Goal: Information Seeking & Learning: Learn about a topic

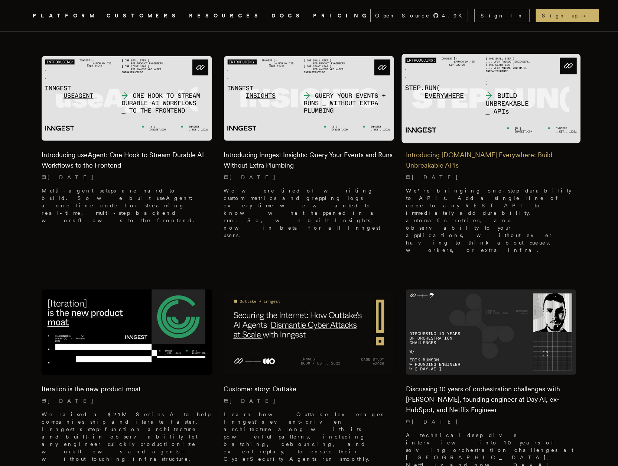
scroll to position [223, 0]
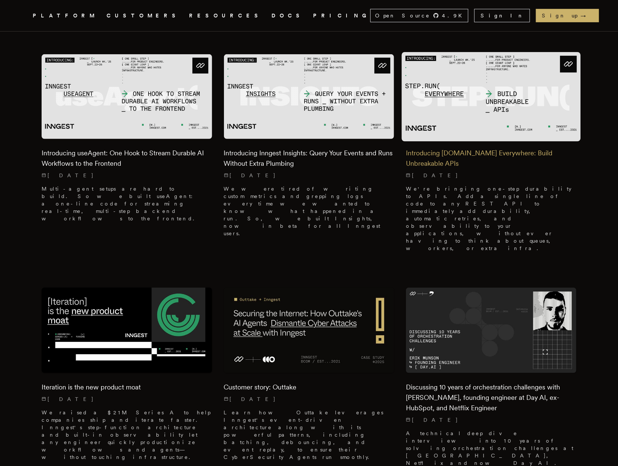
click at [458, 148] on h2 "Introducing [DOMAIN_NAME] Everywhere: Build Unbreakable APIs" at bounding box center [491, 158] width 171 height 21
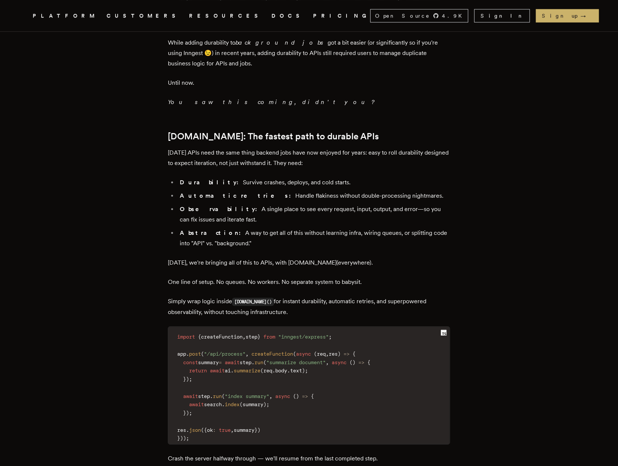
scroll to position [720, 0]
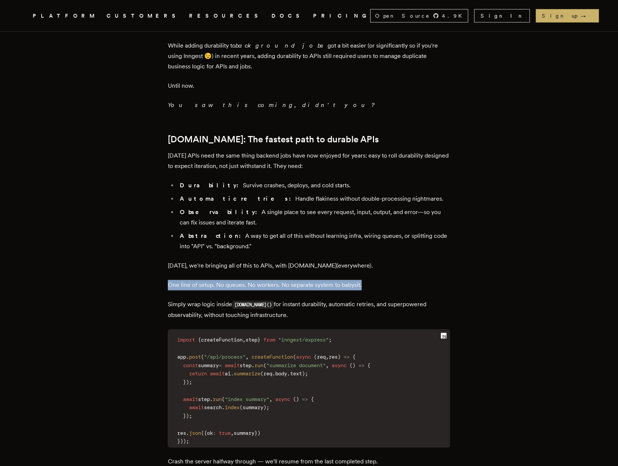
drag, startPoint x: 171, startPoint y: 230, endPoint x: 379, endPoint y: 228, distance: 208.0
click at [379, 280] on p "One line of setup. No queues. No workers. No separate system to babysit." at bounding box center [309, 285] width 282 height 10
copy p "One line of setup. No queues. No workers. No separate system to babysit."
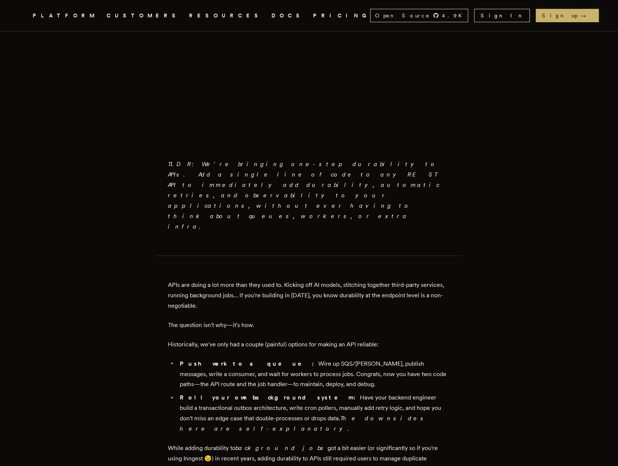
scroll to position [317, 0]
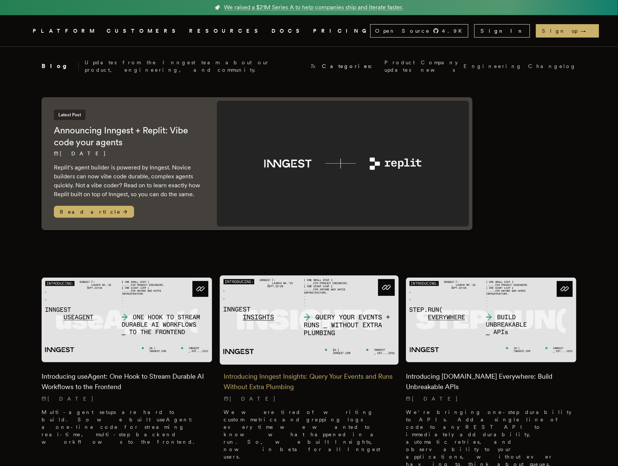
click at [352, 323] on img at bounding box center [309, 319] width 179 height 89
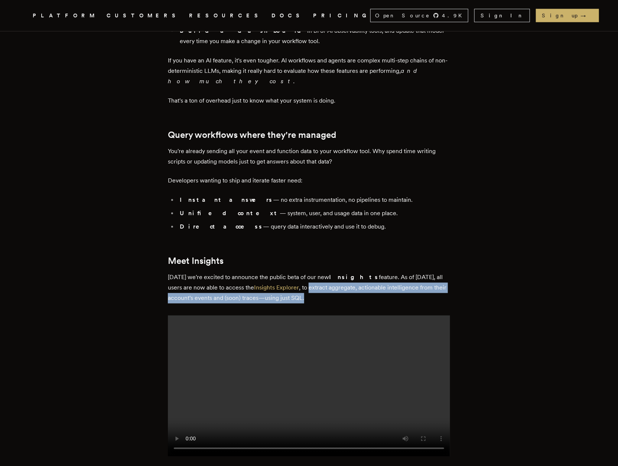
scroll to position [519, 0]
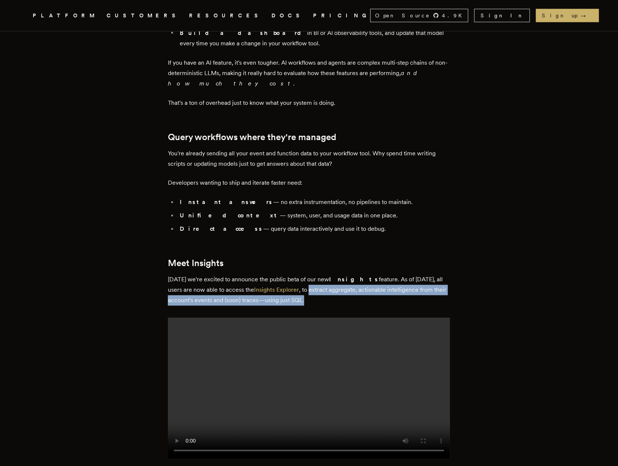
drag, startPoint x: 286, startPoint y: 257, endPoint x: 300, endPoint y: 269, distance: 18.1
click at [306, 275] on p "[DATE] we're excited to announce the public beta of our new Insights feature. A…" at bounding box center [309, 290] width 282 height 31
copy p "extract aggregate, actionable intelligence from their account's events and (soo…"
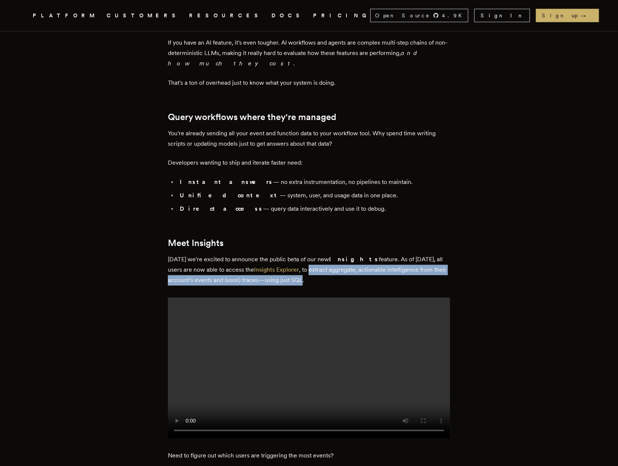
scroll to position [541, 0]
